Goal: Task Accomplishment & Management: Manage account settings

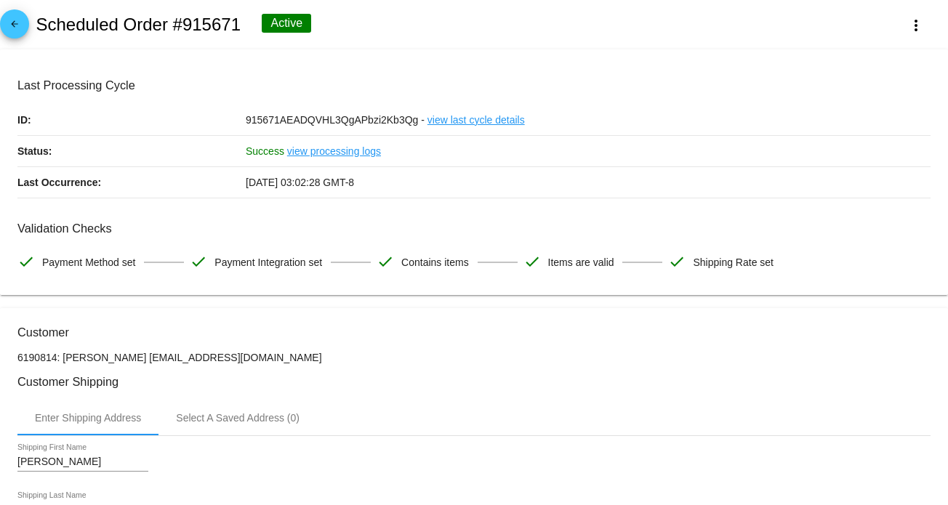
scroll to position [800, 0]
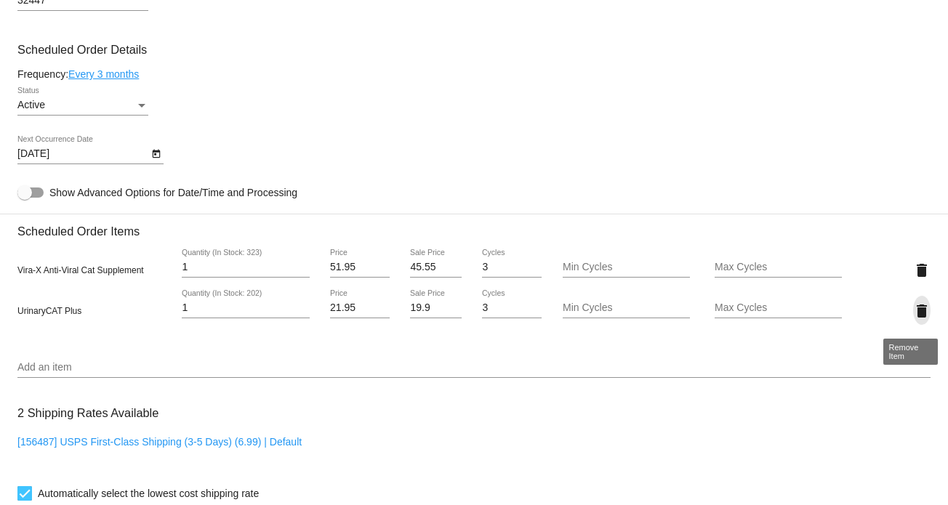
click at [913, 319] on mat-icon "delete" at bounding box center [921, 311] width 17 height 17
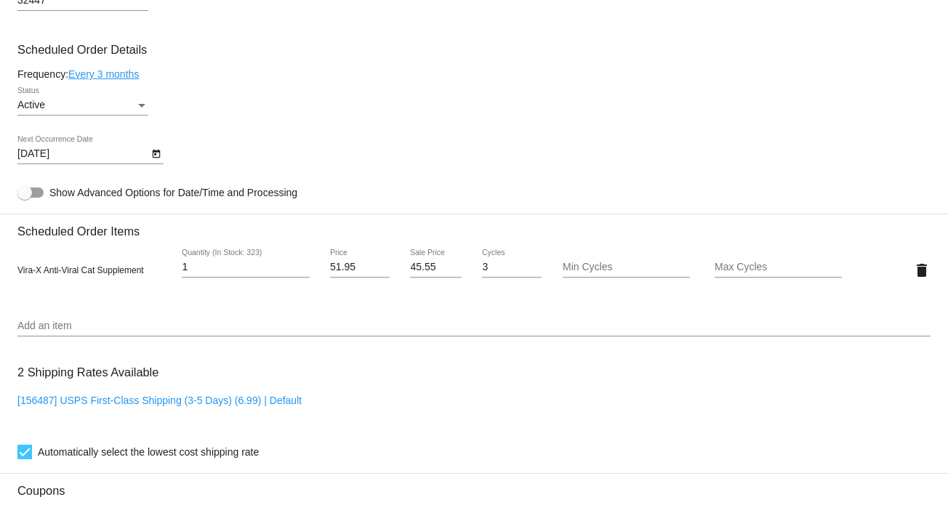
click at [88, 326] on input "Add an item" at bounding box center [473, 327] width 913 height 12
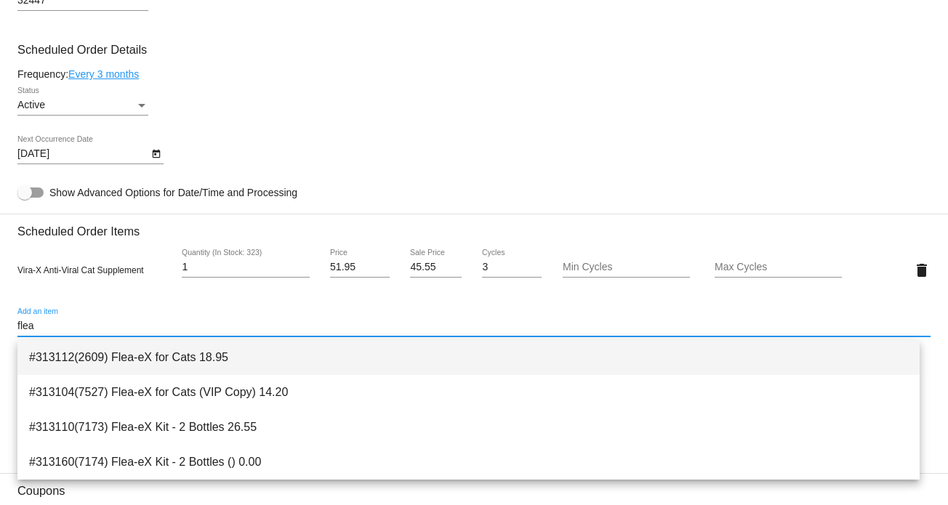
type input "flea"
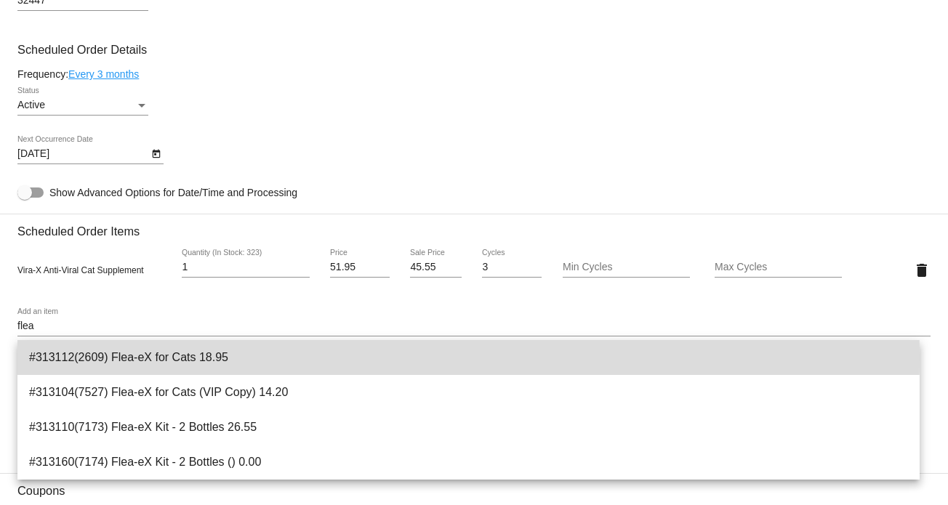
click at [153, 358] on span "#313112(2609) Flea-eX for Cats 18.95" at bounding box center [468, 357] width 879 height 35
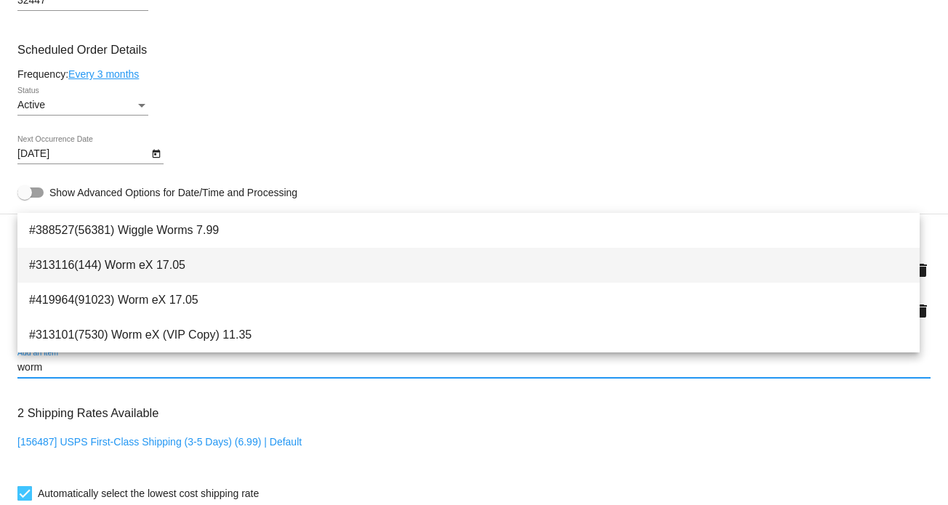
type input "worm"
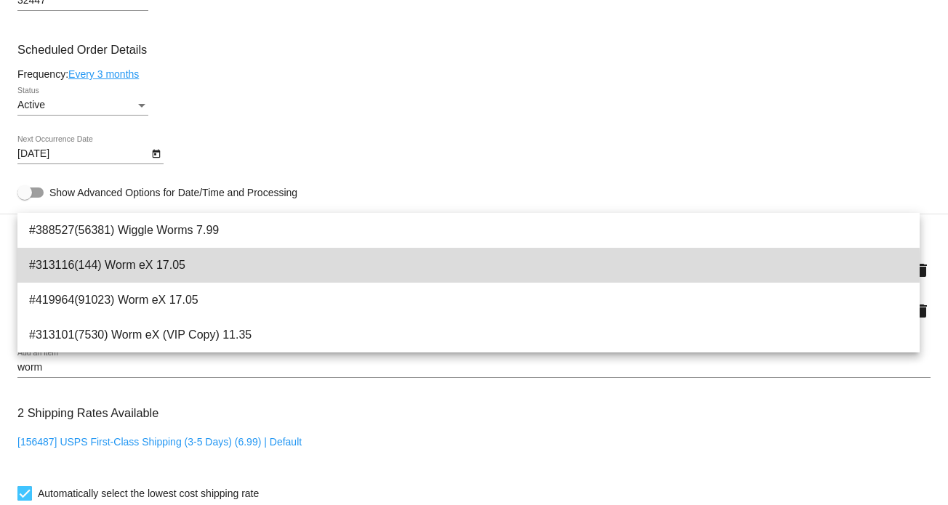
click at [123, 266] on span "#313116(144) Worm eX 17.05" at bounding box center [468, 265] width 879 height 35
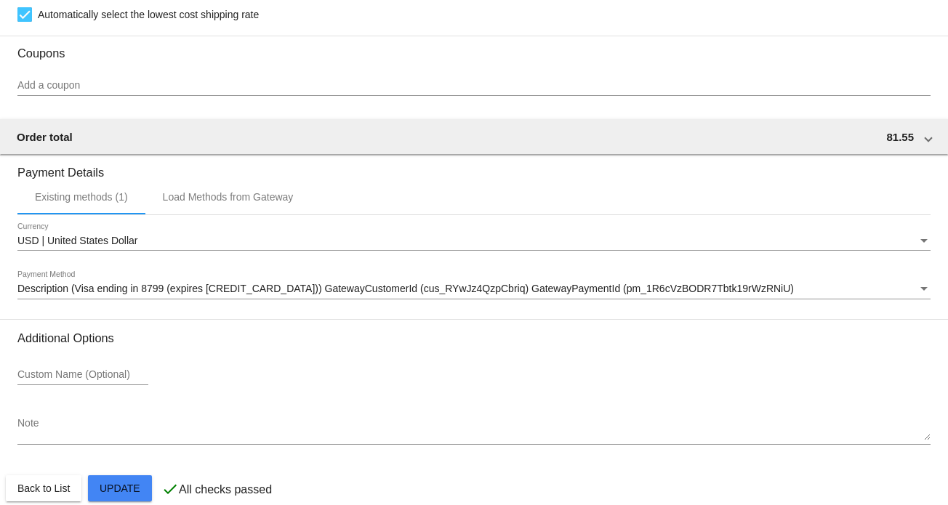
scroll to position [1344, 0]
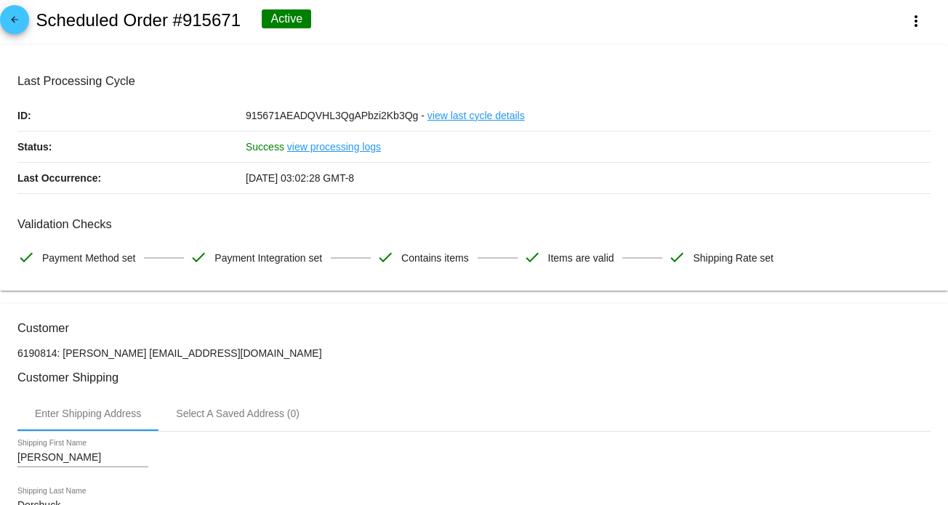
scroll to position [0, 0]
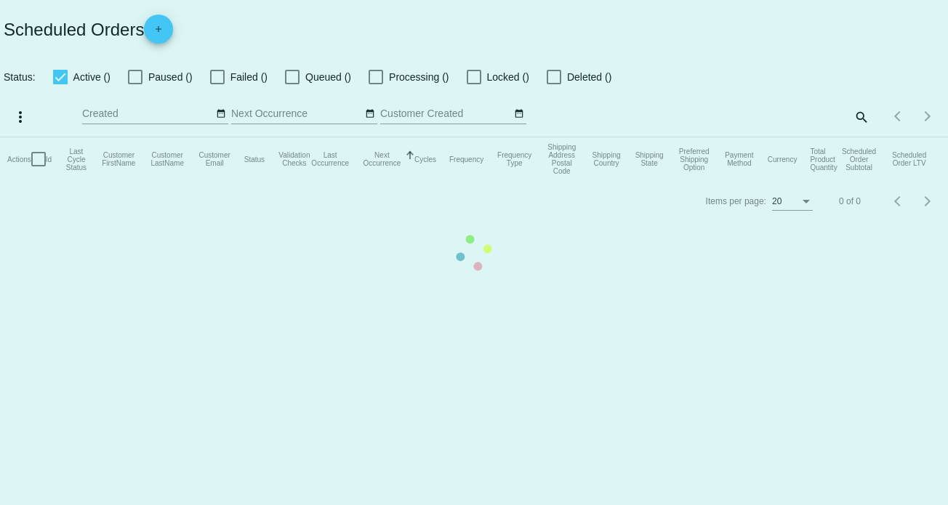
checkbox input "true"
